Goal: Obtain resource: Download file/media

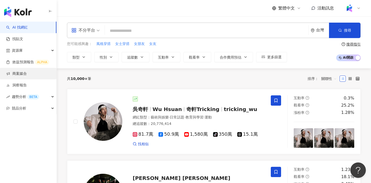
click at [27, 76] on link "商案媒合" at bounding box center [16, 73] width 21 height 5
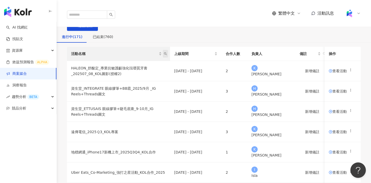
click at [167, 55] on icon "search" at bounding box center [165, 53] width 3 height 3
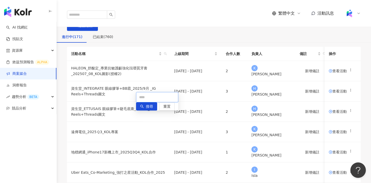
click at [162, 97] on input "text" at bounding box center [157, 97] width 42 height 10
click at [158, 97] on input "text" at bounding box center [157, 97] width 42 height 10
paste input "******"
type input "******"
click at [146, 109] on span "搜尋" at bounding box center [149, 107] width 7 height 8
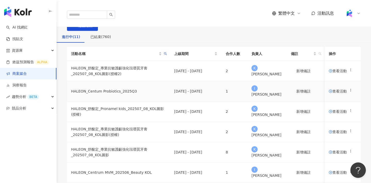
click at [330, 93] on span "查看活動" at bounding box center [338, 92] width 18 height 4
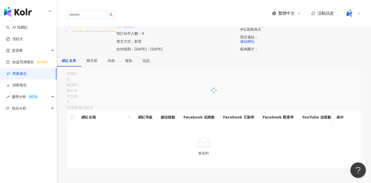
scroll to position [67, 0]
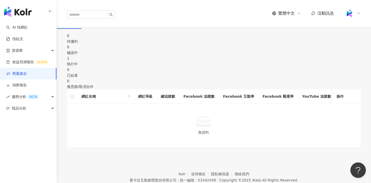
click at [212, 67] on div "執行中" at bounding box center [214, 64] width 294 height 6
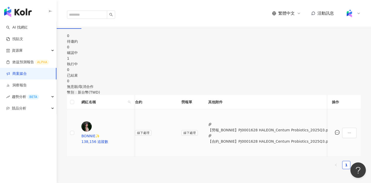
scroll to position [0, 213]
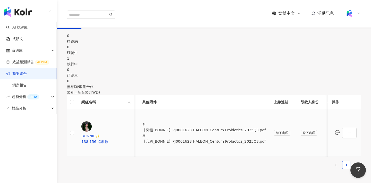
click at [174, 143] on button "【合約_BONNIE】PJ0001628 HALEON_Centum Probiotics_2025Q3.pdf" at bounding box center [203, 142] width 123 height 6
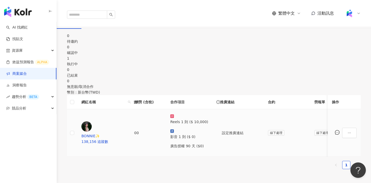
scroll to position [0, 0]
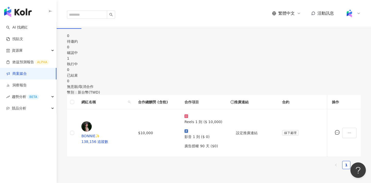
click at [201, 61] on div "1" at bounding box center [214, 59] width 294 height 6
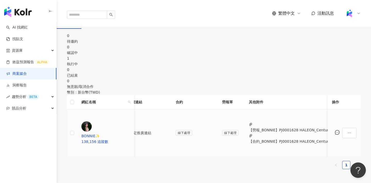
scroll to position [0, 176]
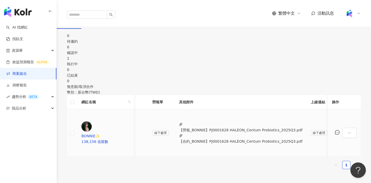
click at [207, 140] on button "【合約_BONNIE】PJ0001628 HALEON_Centum Probiotics_2025Q3.pdf" at bounding box center [240, 142] width 123 height 6
click at [217, 142] on button "【合約_BONNIE】PJ0001628 HALEON_Centum Probiotics_2025Q3.pdf" at bounding box center [239, 142] width 123 height 6
